Goal: Task Accomplishment & Management: Manage account settings

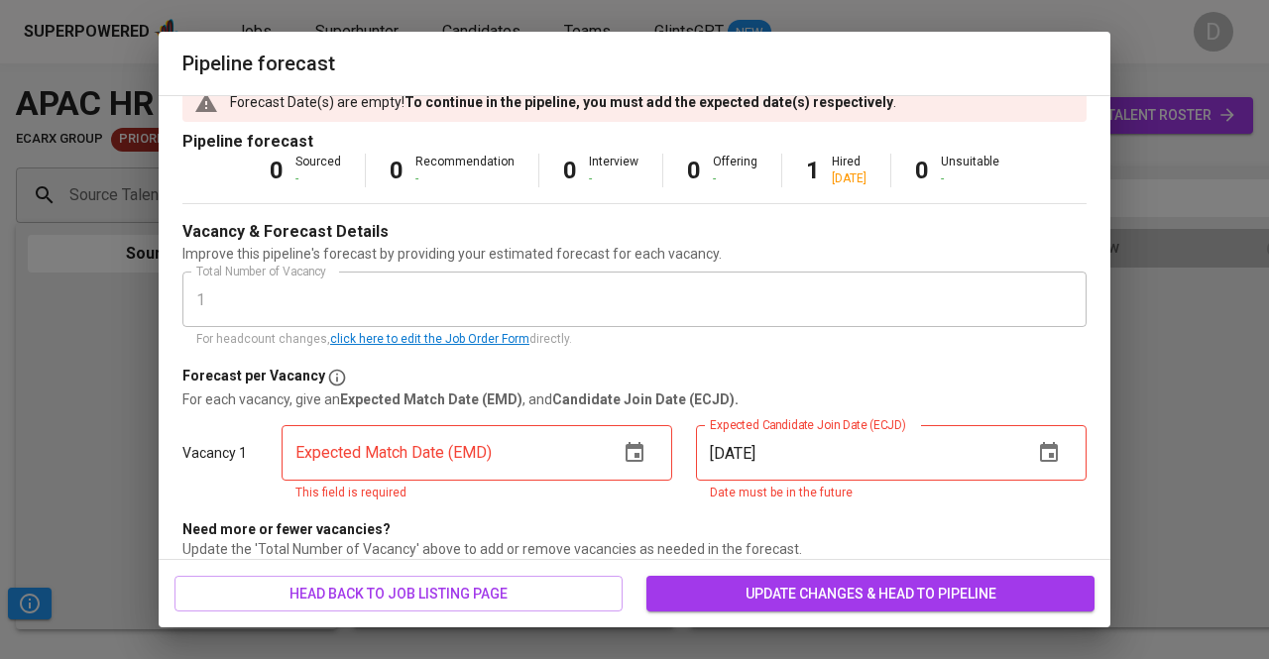
scroll to position [44, 0]
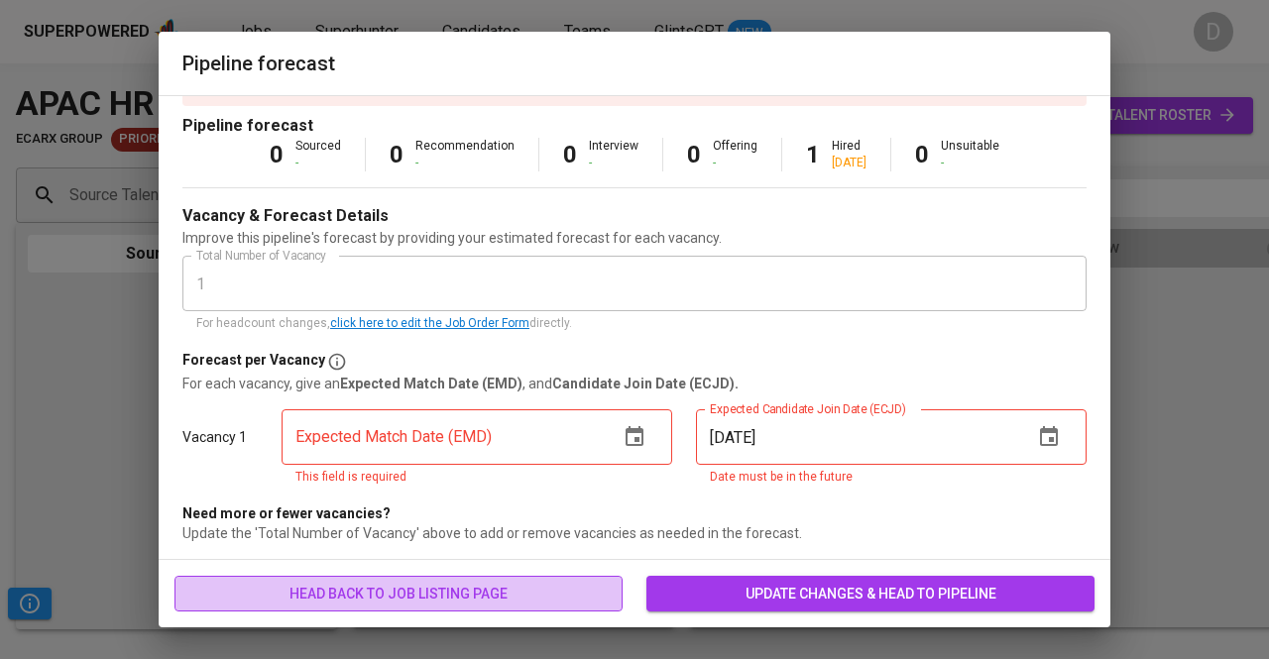
click at [561, 601] on span "head back to job listing page" at bounding box center [398, 594] width 416 height 25
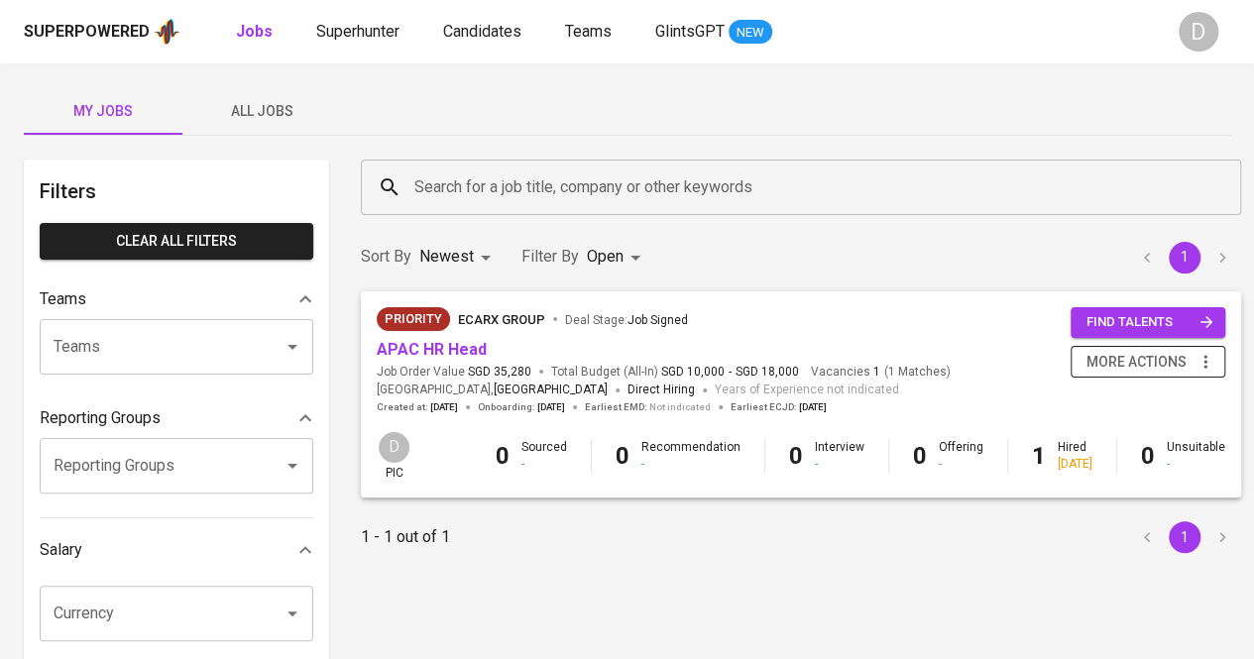
click at [1195, 361] on icon "button" at bounding box center [1205, 362] width 20 height 20
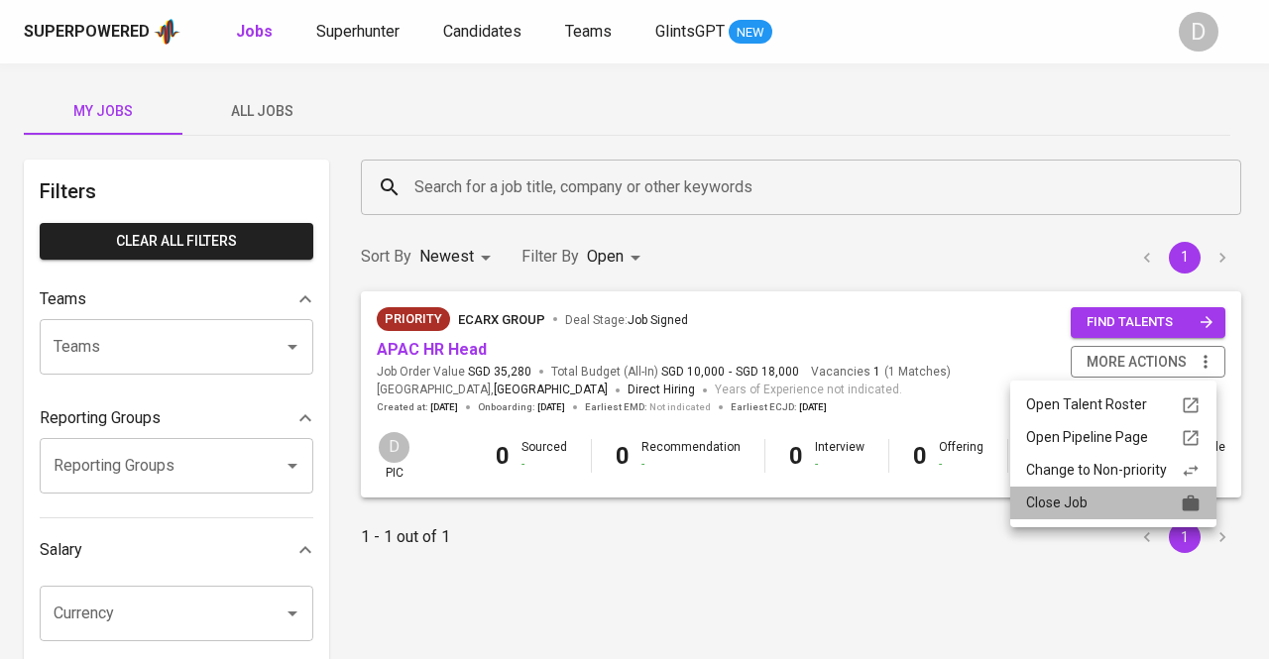
click at [1060, 499] on div "Close Job" at bounding box center [1113, 503] width 174 height 21
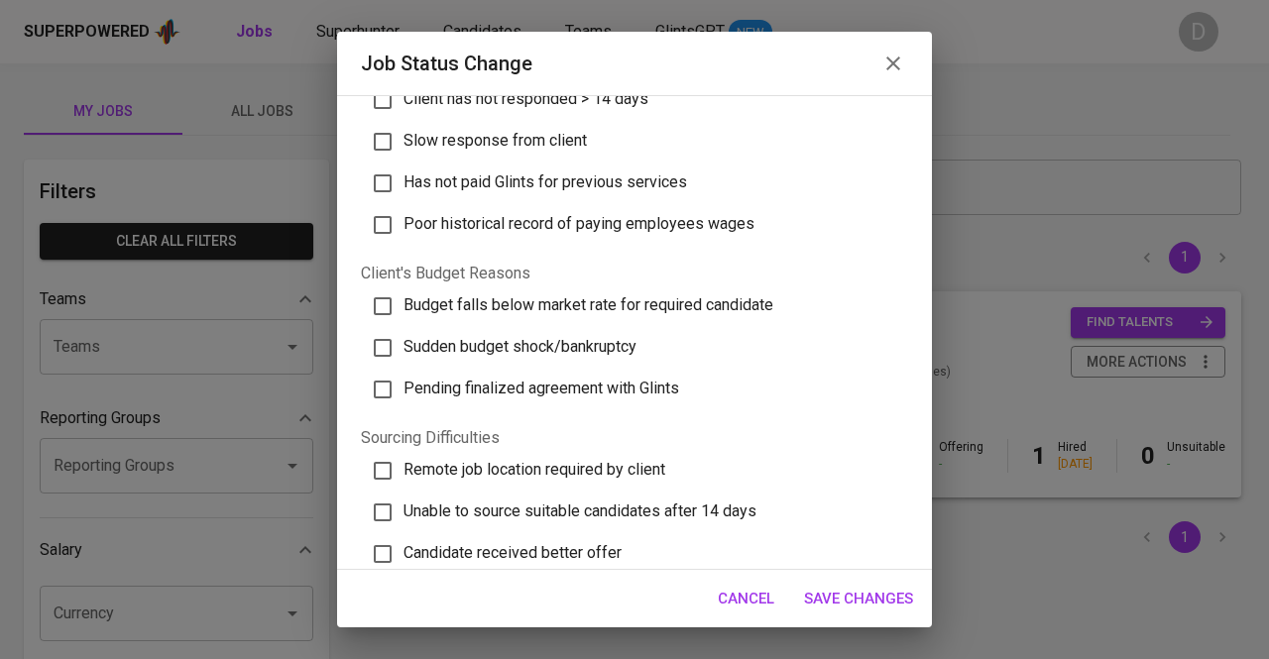
scroll to position [654, 0]
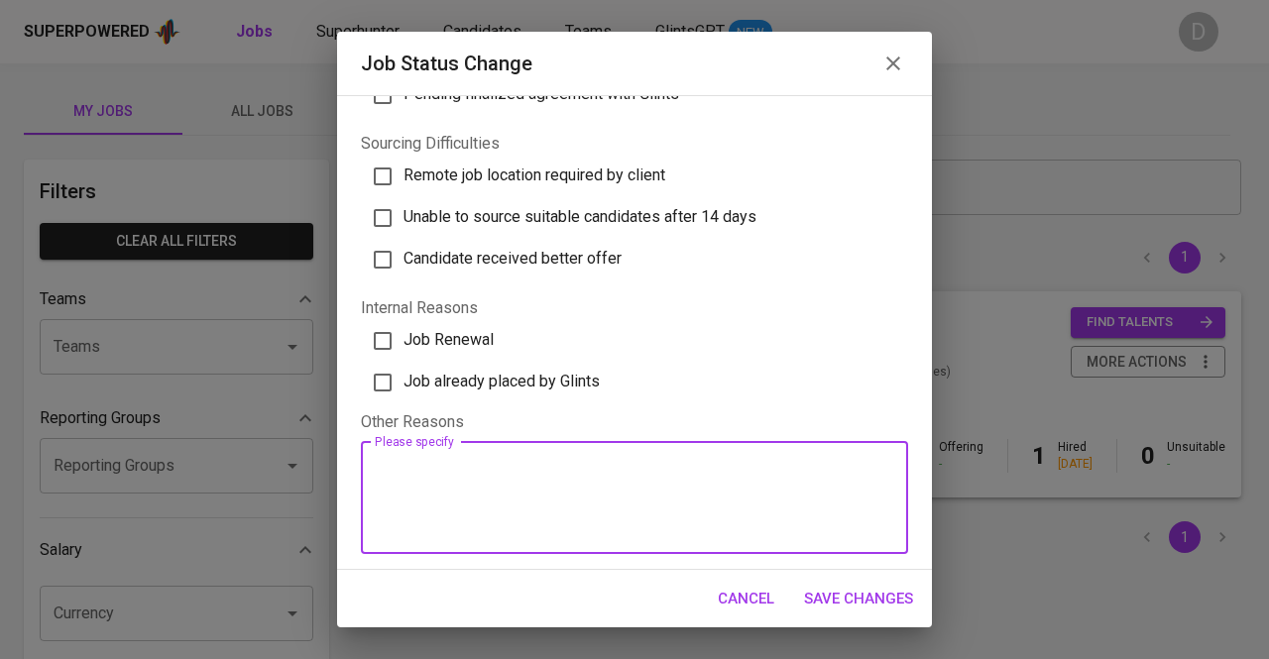
click at [590, 490] on textarea at bounding box center [634, 497] width 519 height 75
click at [820, 602] on span "Save Changes" at bounding box center [858, 599] width 109 height 26
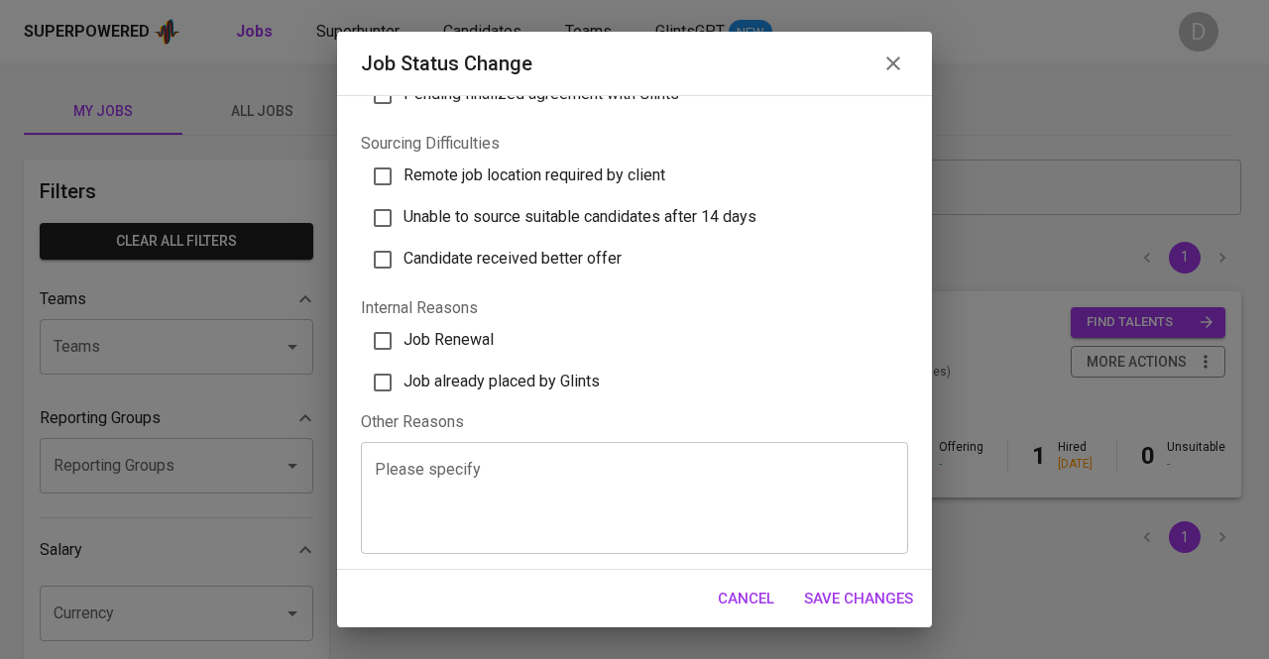
click at [620, 512] on textarea at bounding box center [634, 497] width 519 height 75
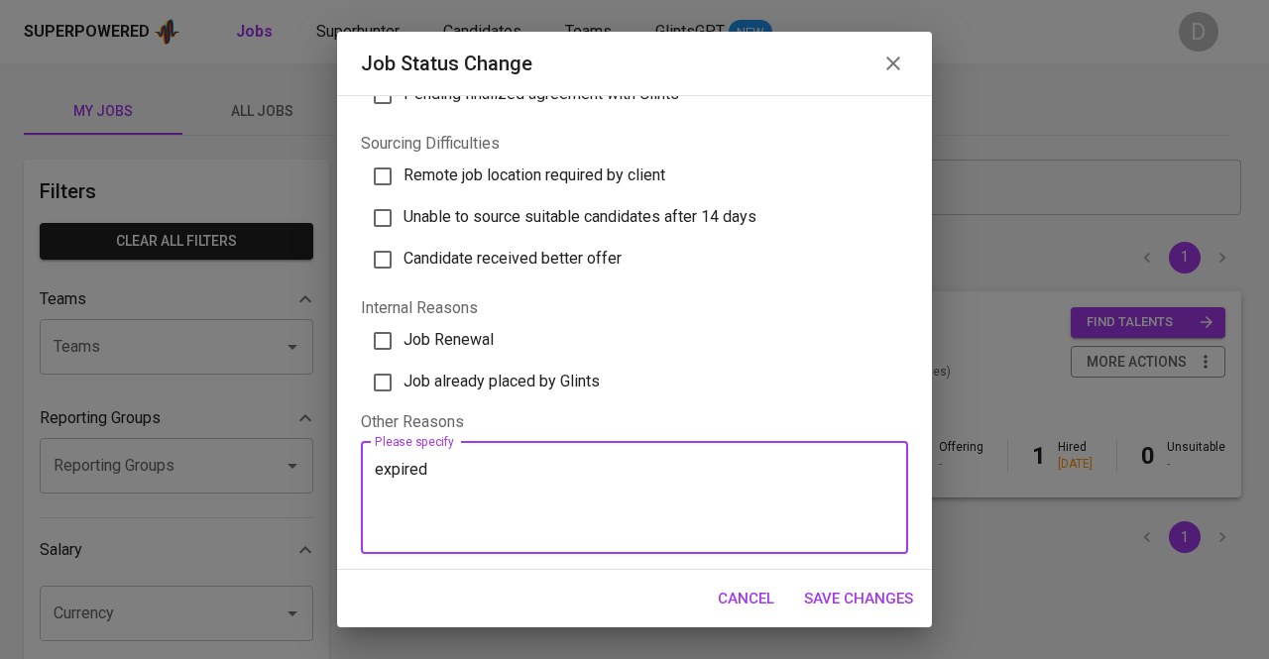
type textarea "expired"
click at [850, 613] on button "Save Changes" at bounding box center [858, 599] width 131 height 42
